Goal: Task Accomplishment & Management: Manage account settings

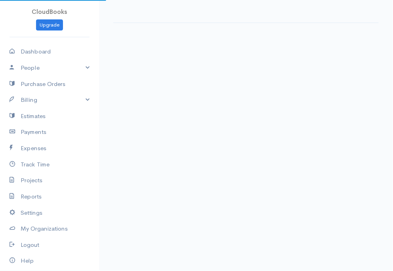
select select "[GEOGRAPHIC_DATA]"
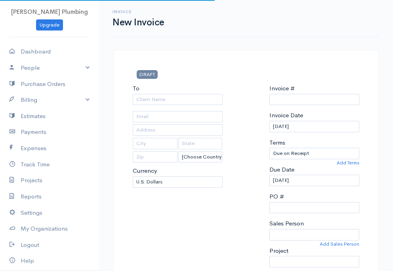
select select "[GEOGRAPHIC_DATA]"
select select "USD"
type input "0000000001"
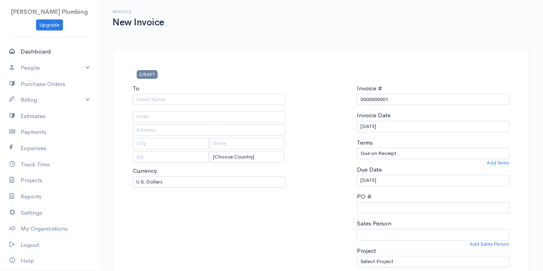
click at [49, 51] on link "Dashboard" at bounding box center [49, 52] width 99 height 16
select select "365"
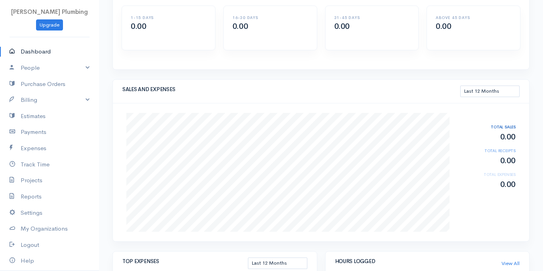
scroll to position [79, 0]
click at [85, 67] on link "People" at bounding box center [49, 68] width 99 height 16
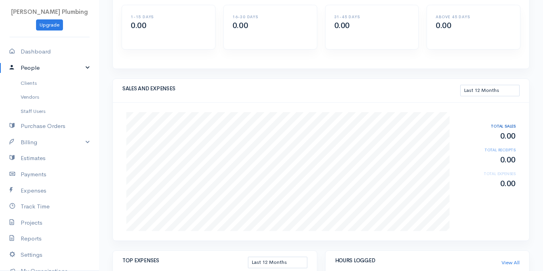
click at [90, 67] on link "People" at bounding box center [49, 68] width 99 height 16
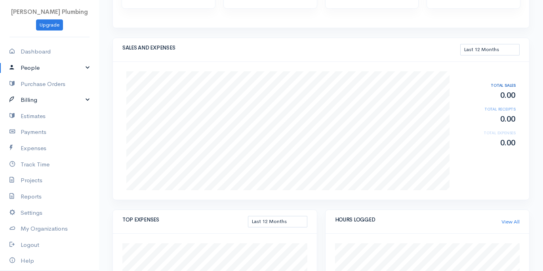
scroll to position [25, 0]
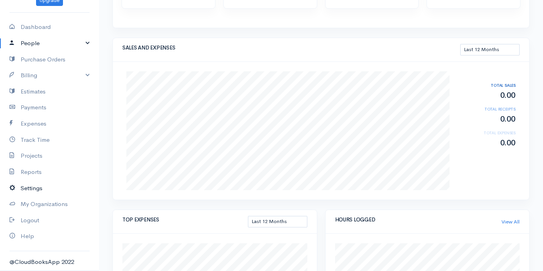
click at [34, 191] on link "Settings" at bounding box center [49, 188] width 99 height 16
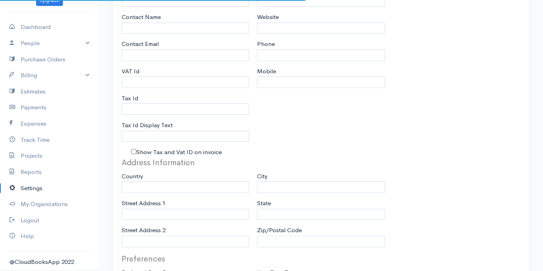
type input "[PERSON_NAME] Plumbing"
type input "Erik Henrickson"
type input "henricksonplumbing@gmail.com"
type input "Tax Id"
select select
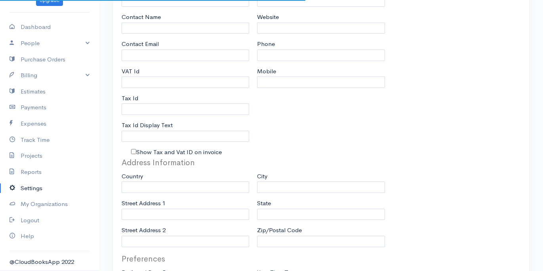
type input "Spokane Valley"
select select
type input "INVOICE"
type input "1"
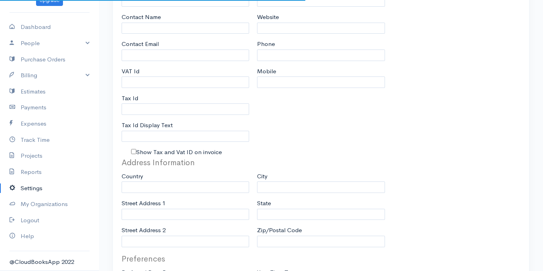
select select "3"
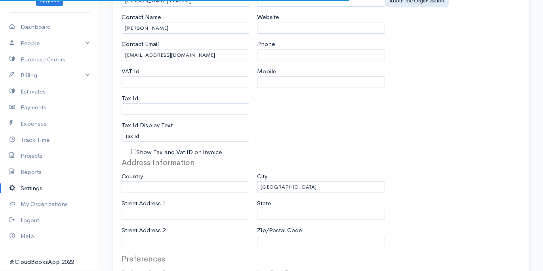
select select "[GEOGRAPHIC_DATA]"
select select "USD"
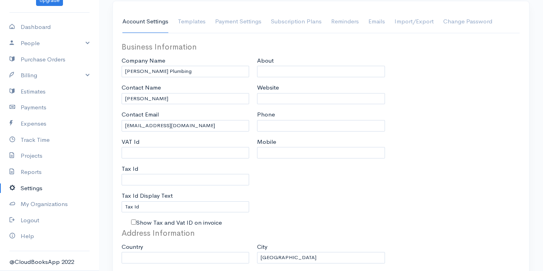
scroll to position [52, 0]
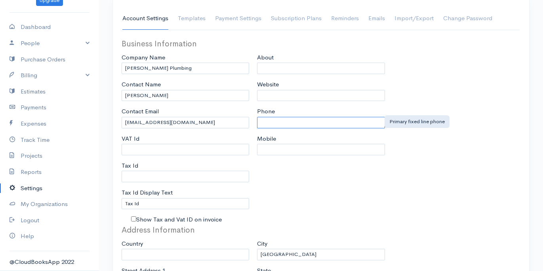
click at [263, 122] on input "Phone" at bounding box center [321, 122] width 128 height 11
type input "5097248853"
click at [253, 133] on div "Business Information Company Name Henrickson Plumbing Contact Name Erik Henrick…" at bounding box center [186, 131] width 136 height 186
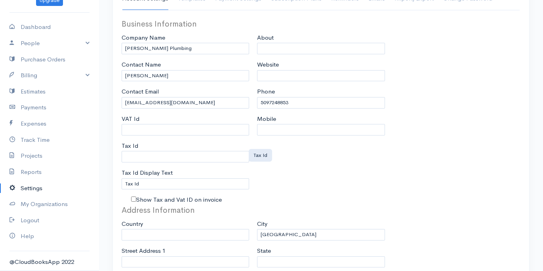
scroll to position [73, 0]
click at [148, 154] on input "Tax Id" at bounding box center [186, 155] width 128 height 11
type input "932648257"
click at [287, 158] on div "About Website Phone 5097248853 Mobile" at bounding box center [321, 110] width 136 height 186
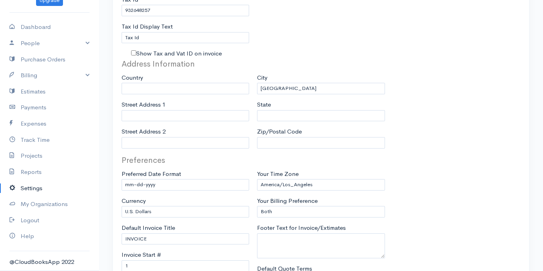
scroll to position [220, 0]
click at [261, 141] on input "Zip/Postal Code" at bounding box center [321, 141] width 128 height 11
type input "99206"
click at [265, 109] on input "State" at bounding box center [321, 114] width 128 height 11
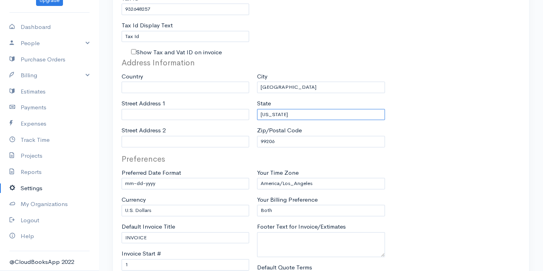
type input "Washington"
click at [252, 99] on div "Address Information Country United States Canada United Kingdom Afghanistan Alb…" at bounding box center [186, 105] width 136 height 96
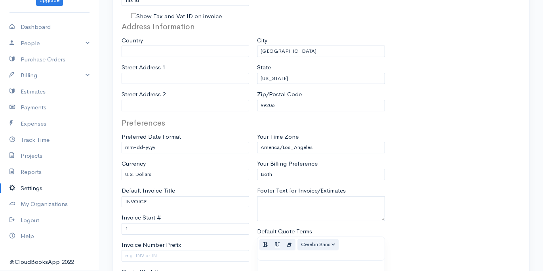
scroll to position [256, 0]
click at [185, 72] on input "Street Address 1" at bounding box center [186, 77] width 128 height 11
type input "9914 E 8th Ave"
click at [254, 70] on div "City Spokane Valley State Washington Zip/Postal Code 99206" at bounding box center [321, 68] width 136 height 96
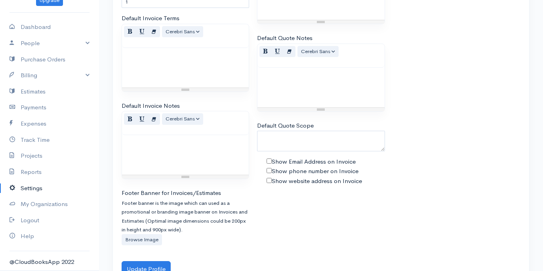
scroll to position [537, 0]
click at [153, 265] on button "Update Profile" at bounding box center [146, 269] width 49 height 16
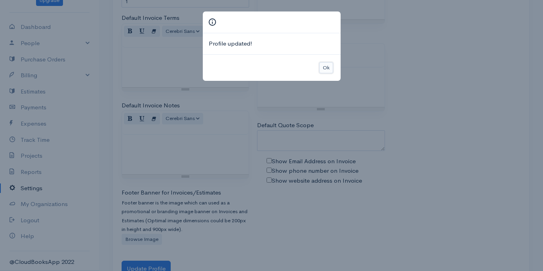
click at [326, 68] on button "Ok" at bounding box center [326, 67] width 14 height 11
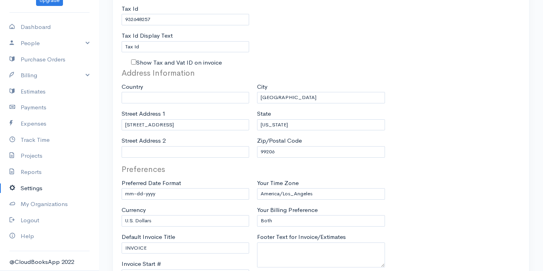
scroll to position [0, 0]
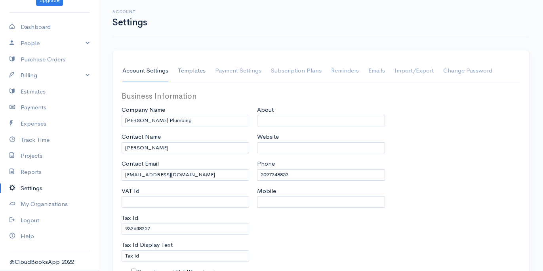
click at [199, 71] on link "Templates" at bounding box center [192, 71] width 28 height 22
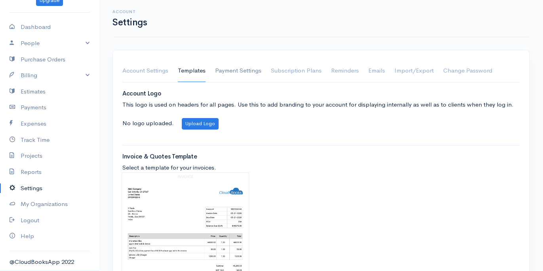
click at [249, 66] on link "Payment Settings" at bounding box center [238, 71] width 46 height 22
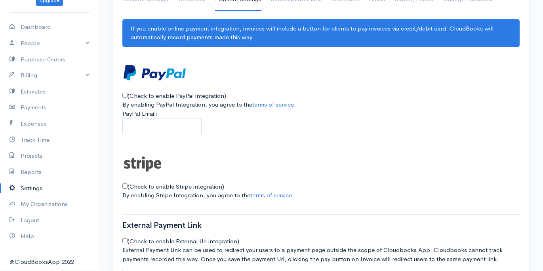
scroll to position [63, 0]
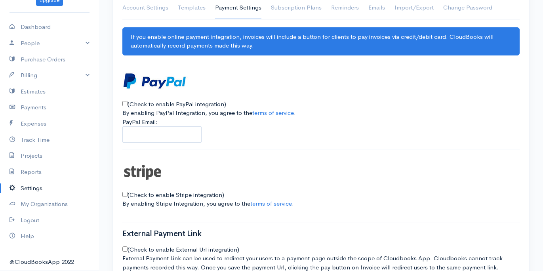
click at [124, 192] on input "(Check to enable Stripe integration)" at bounding box center [124, 194] width 5 height 5
checkbox input "false"
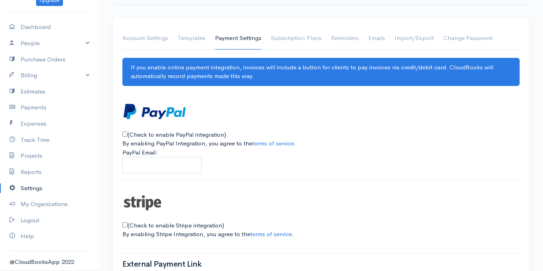
scroll to position [0, 0]
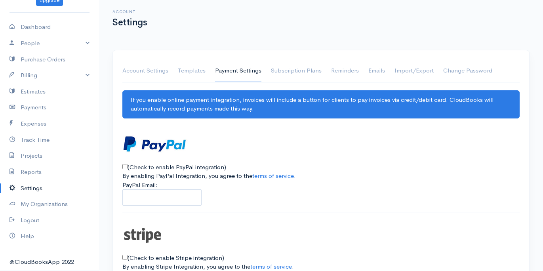
click at [125, 165] on input "(Check to enable PayPal integration)" at bounding box center [124, 166] width 5 height 5
checkbox input "true"
click at [191, 193] on input "PayPal Email:" at bounding box center [161, 197] width 79 height 16
click at [267, 186] on div "PayPal Email:" at bounding box center [321, 193] width 398 height 25
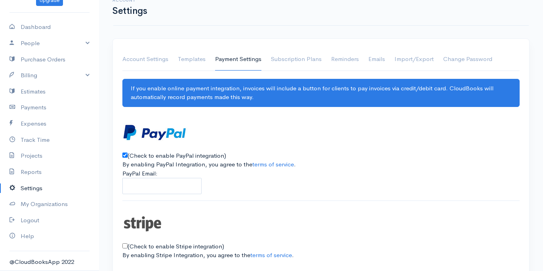
scroll to position [13, 0]
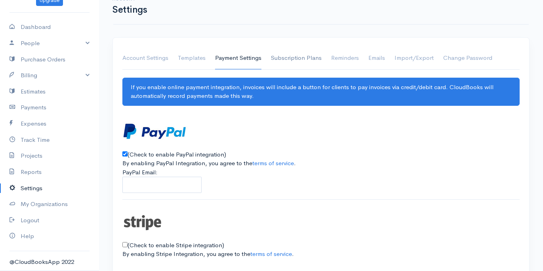
click at [289, 55] on link "Subscription Plans" at bounding box center [296, 58] width 51 height 22
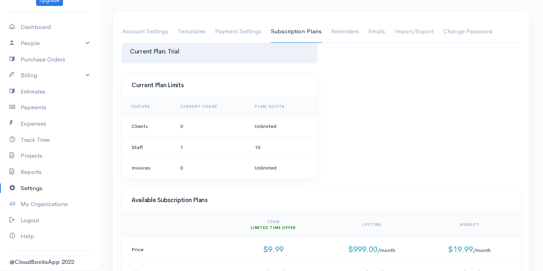
scroll to position [0, 0]
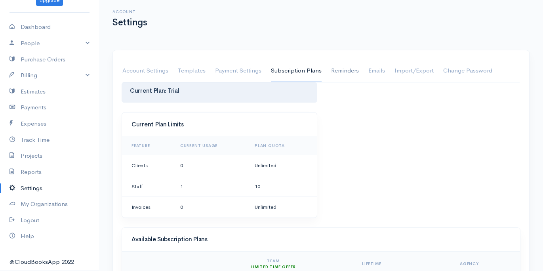
click at [341, 71] on link "Reminders" at bounding box center [345, 71] width 28 height 22
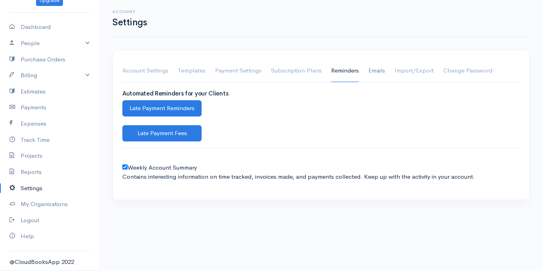
click at [375, 65] on link "Emails" at bounding box center [377, 71] width 17 height 22
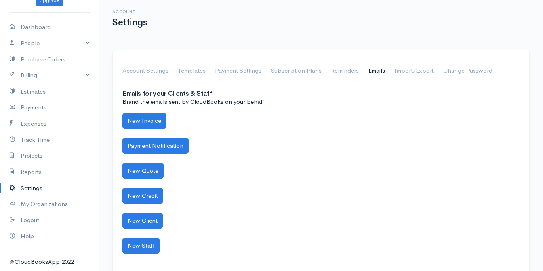
scroll to position [27, 0]
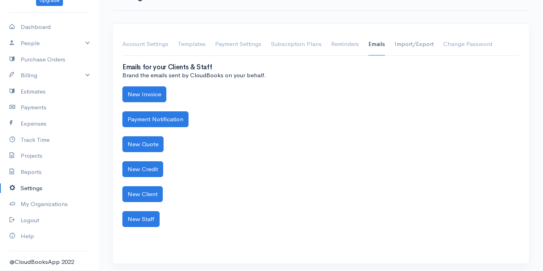
click at [393, 39] on link "Import/Export" at bounding box center [414, 44] width 39 height 22
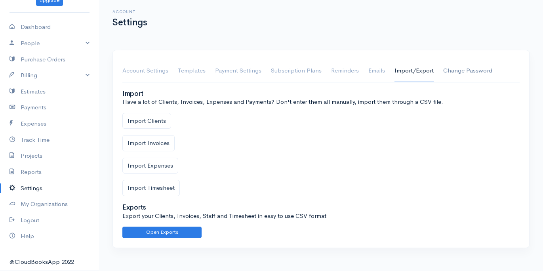
click at [393, 71] on link "Change Password" at bounding box center [467, 71] width 49 height 22
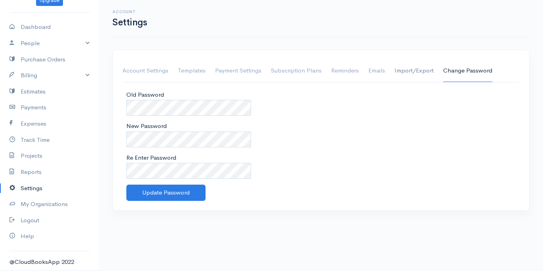
click at [393, 65] on link "Import/Export" at bounding box center [414, 71] width 39 height 22
